Goal: Task Accomplishment & Management: Use online tool/utility

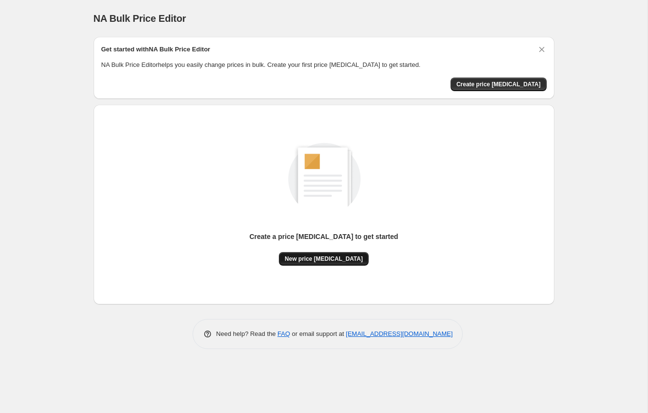
click at [340, 258] on span "New price [MEDICAL_DATA]" at bounding box center [324, 259] width 78 height 8
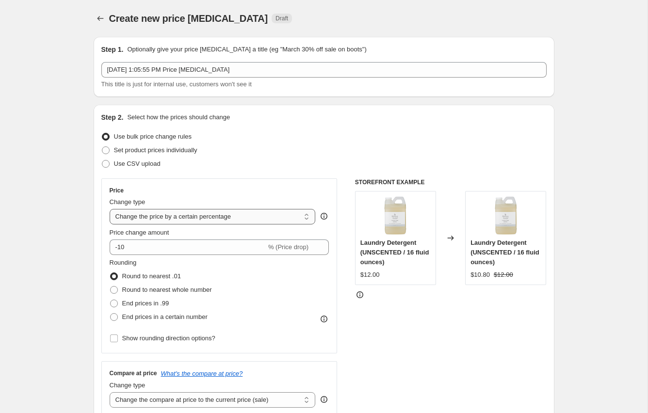
click at [289, 218] on select "Change the price to a certain amount Change the price by a certain amount Chang…" at bounding box center [213, 217] width 206 height 16
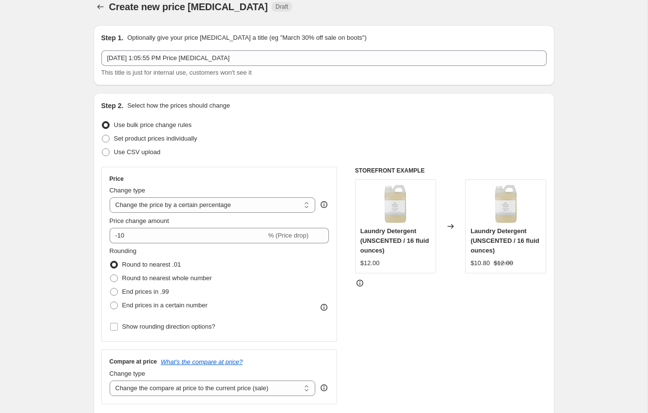
scroll to position [13, 0]
click at [297, 206] on select "Change the price to a certain amount Change the price by a certain amount Chang…" at bounding box center [213, 204] width 206 height 16
select select "to"
click at [110, 196] on select "Change the price to a certain amount Change the price by a certain amount Chang…" at bounding box center [213, 204] width 206 height 16
type input "80.00"
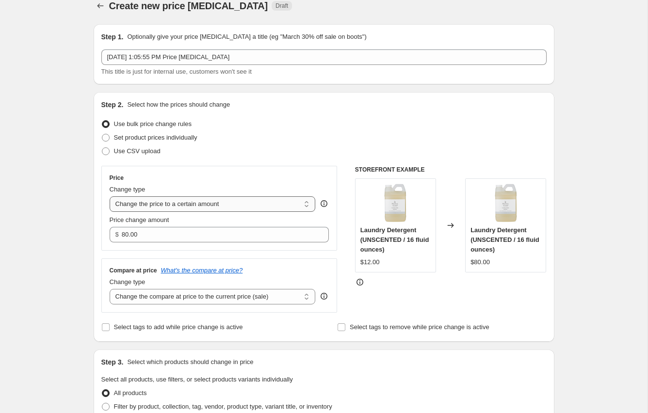
click at [280, 208] on select "Change the price to a certain amount Change the price by a certain amount Chang…" at bounding box center [213, 204] width 206 height 16
select select "by"
click at [110, 196] on select "Change the price to a certain amount Change the price by a certain amount Chang…" at bounding box center [213, 204] width 206 height 16
type input "-10.00"
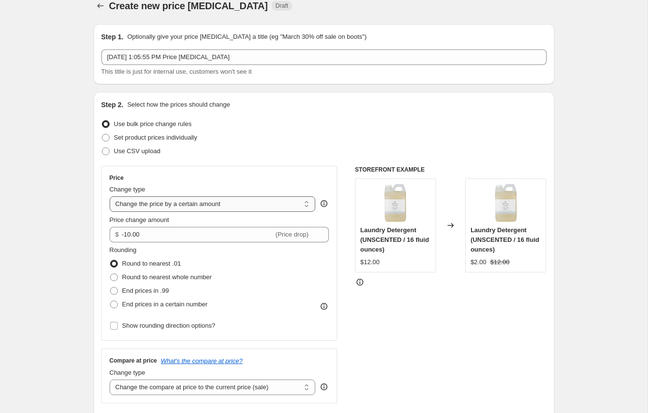
click at [279, 208] on select "Change the price to a certain amount Change the price by a certain amount Chang…" at bounding box center [213, 204] width 206 height 16
select select "percentage"
click at [110, 196] on select "Change the price to a certain amount Change the price by a certain amount Chang…" at bounding box center [213, 204] width 206 height 16
type input "-15"
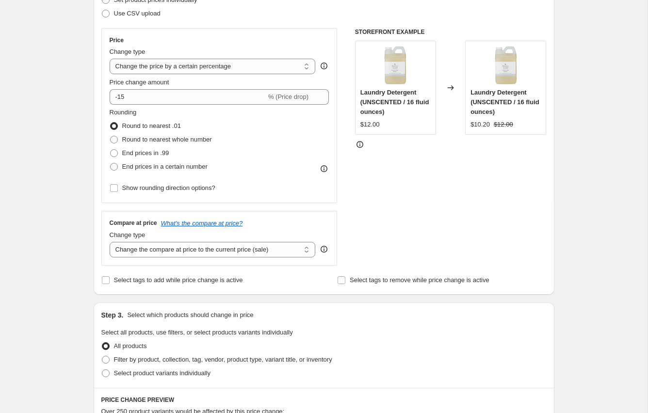
scroll to position [0, 0]
